Goal: Task Accomplishment & Management: Manage account settings

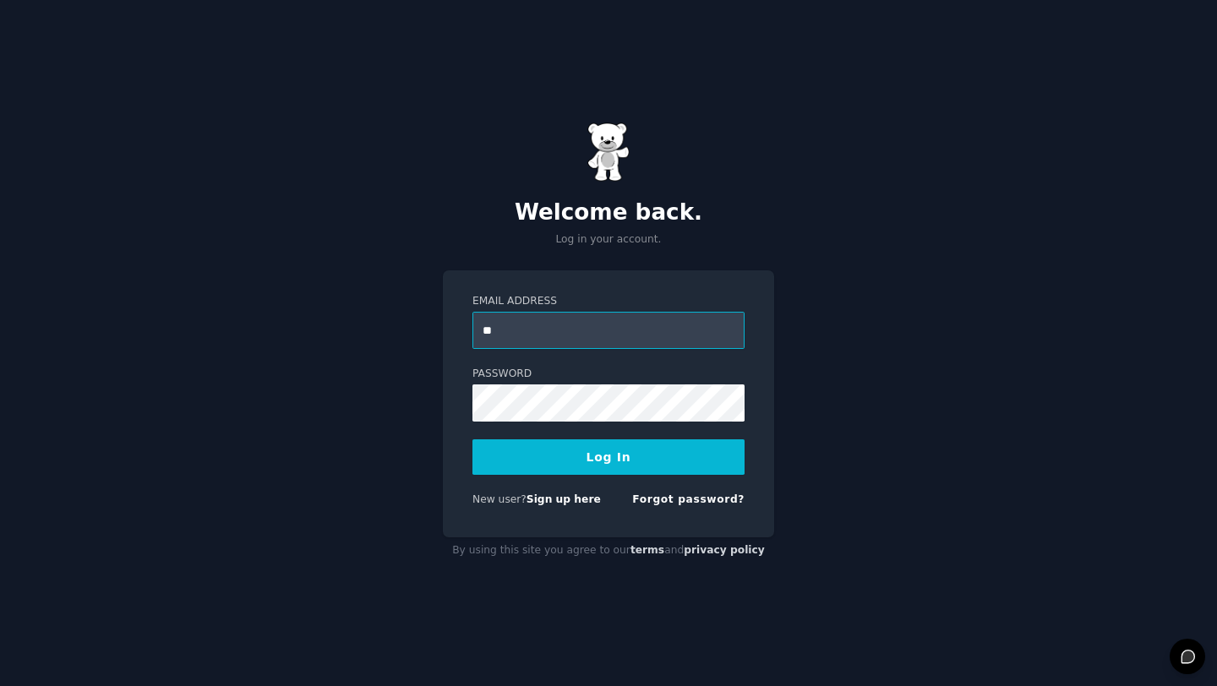
type input "**********"
click at [620, 464] on button "Log In" at bounding box center [608, 456] width 272 height 35
